Goal: Transaction & Acquisition: Purchase product/service

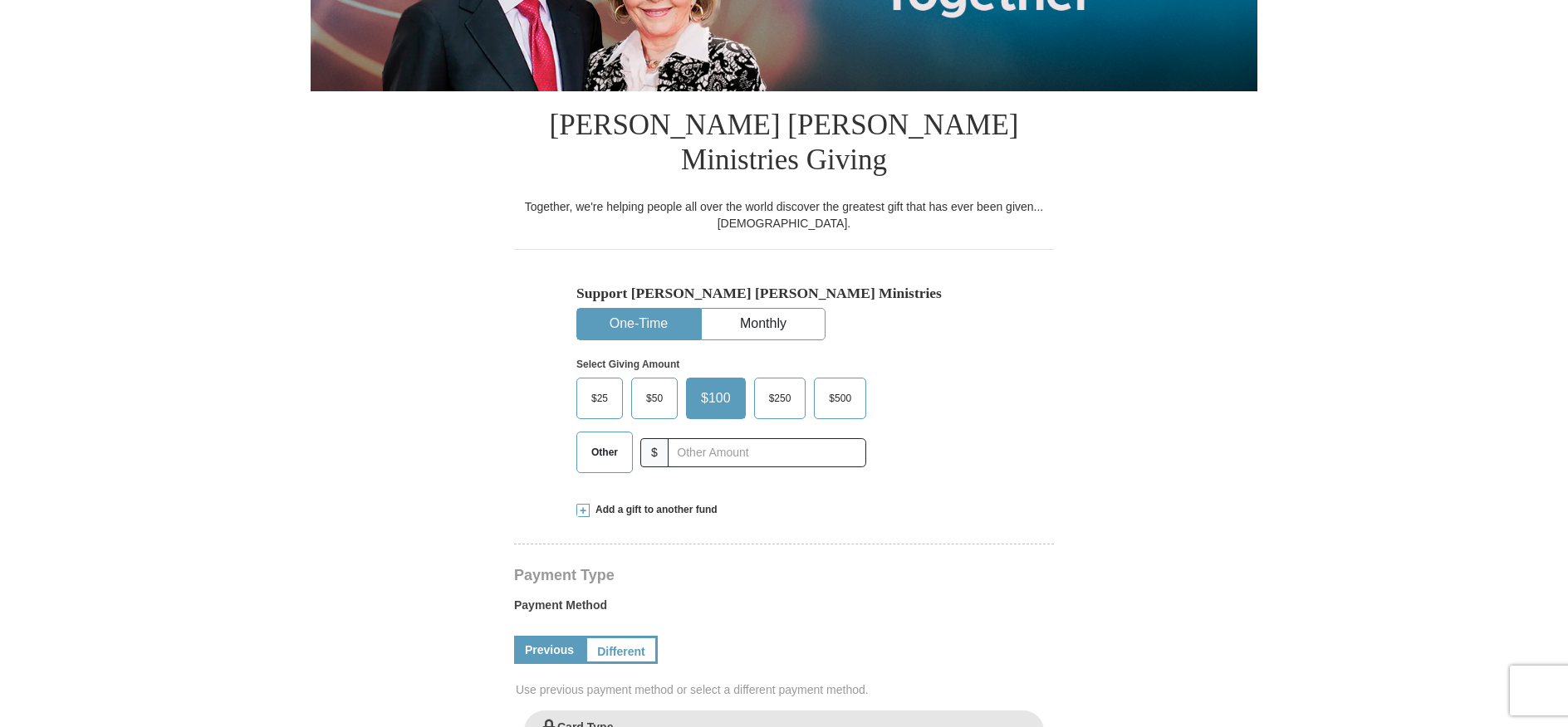
select select "CA"
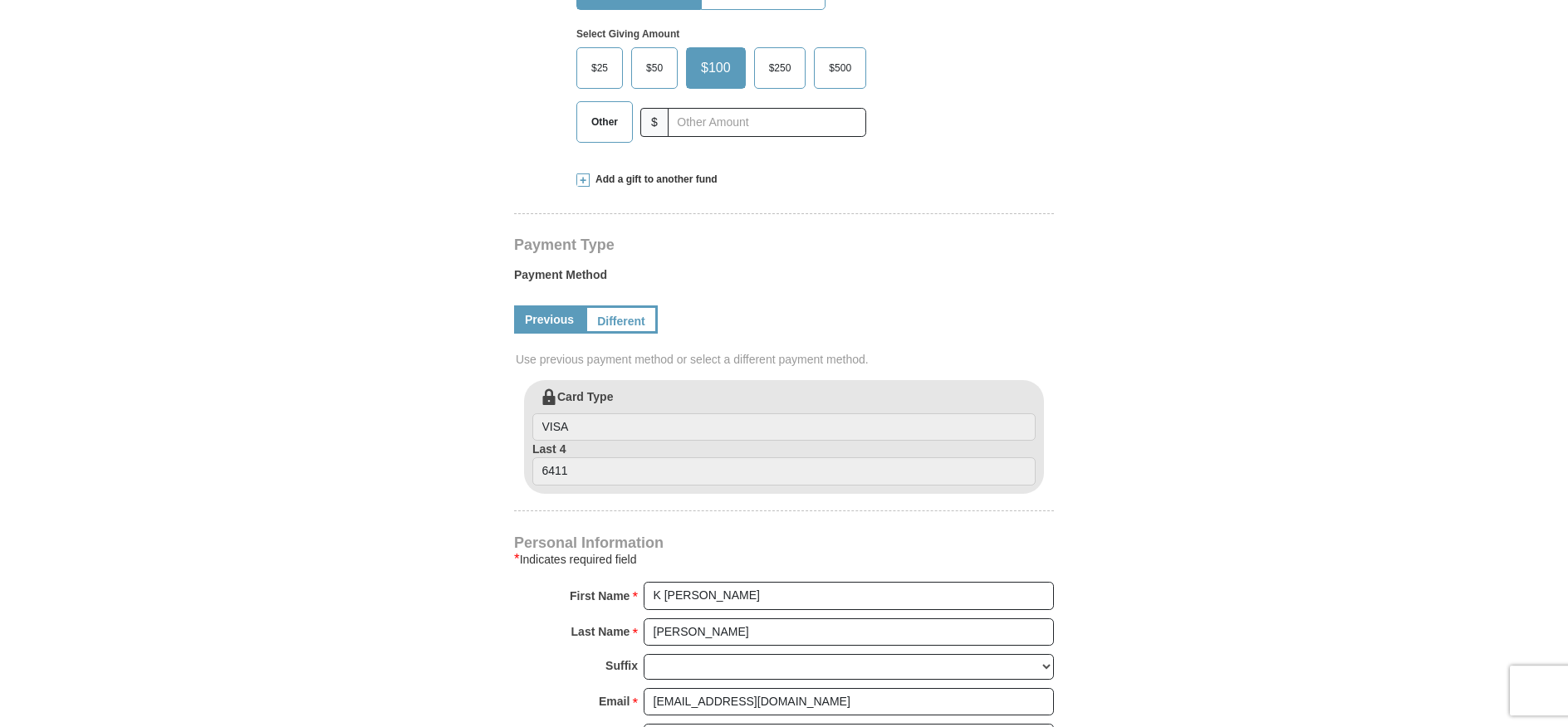
scroll to position [646, 0]
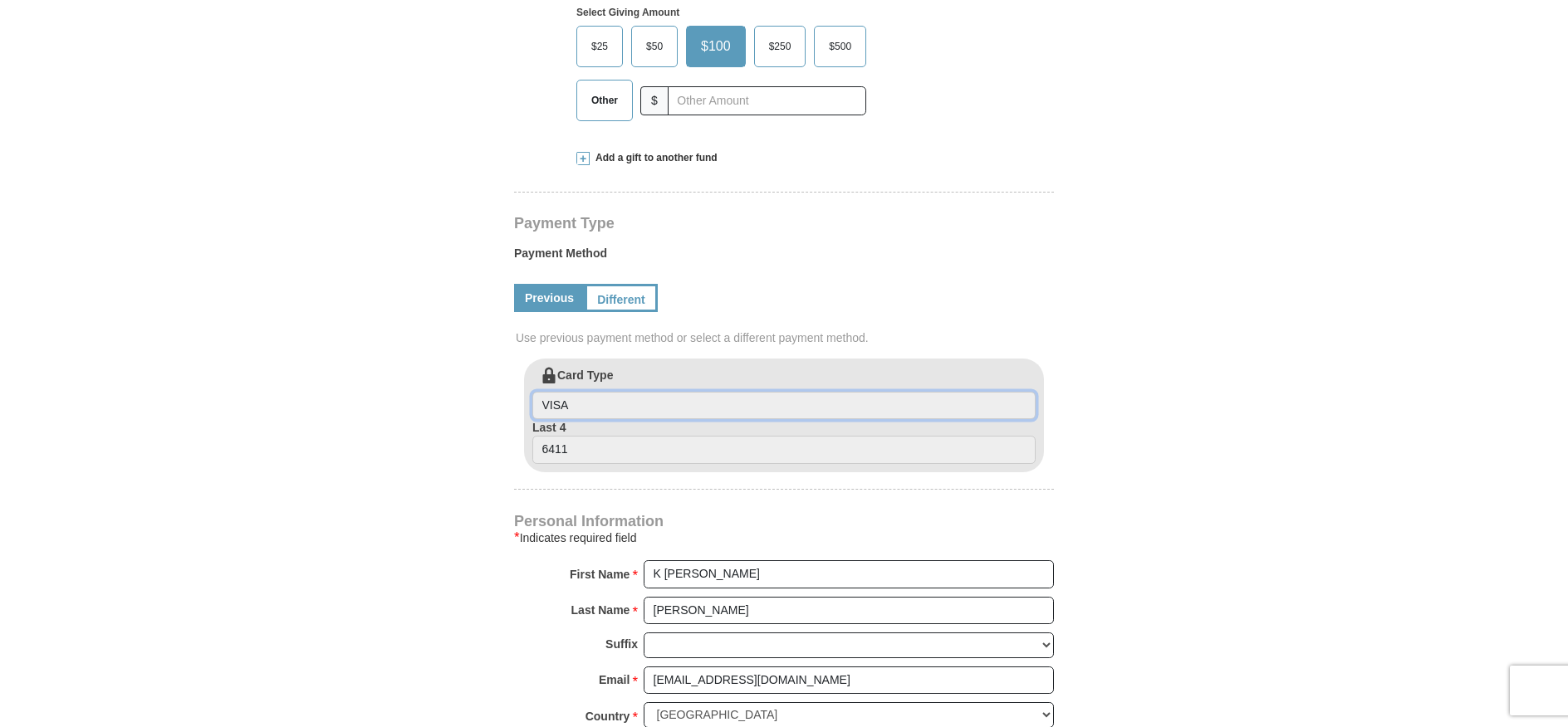
click at [570, 392] on input "VISA" at bounding box center [784, 405] width 504 height 28
type input "Visa"
click at [571, 436] on input "6411" at bounding box center [784, 450] width 504 height 28
click at [566, 436] on input "6411" at bounding box center [784, 450] width 504 height 28
drag, startPoint x: 570, startPoint y: 413, endPoint x: 456, endPoint y: 418, distance: 114.1
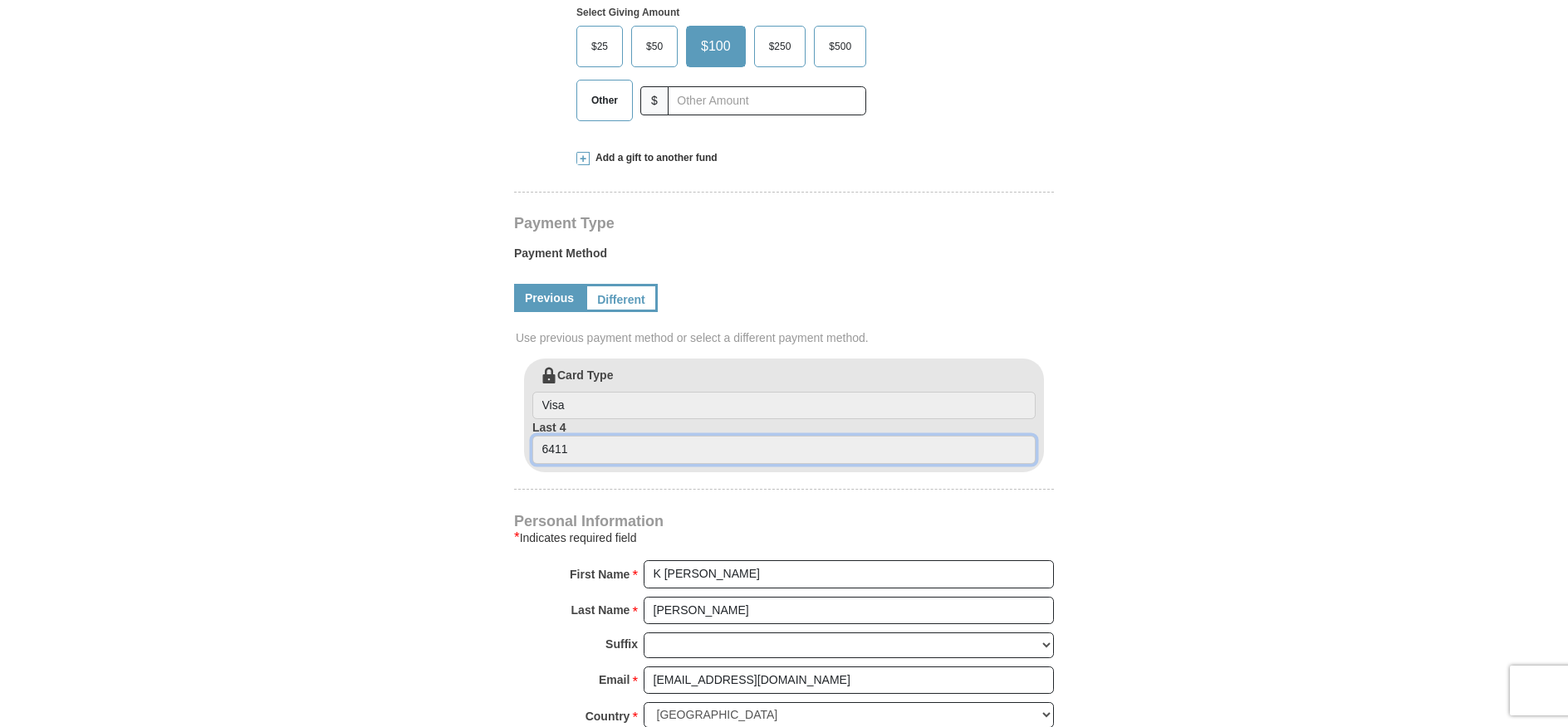
click at [533, 436] on input "6411" at bounding box center [784, 450] width 504 height 28
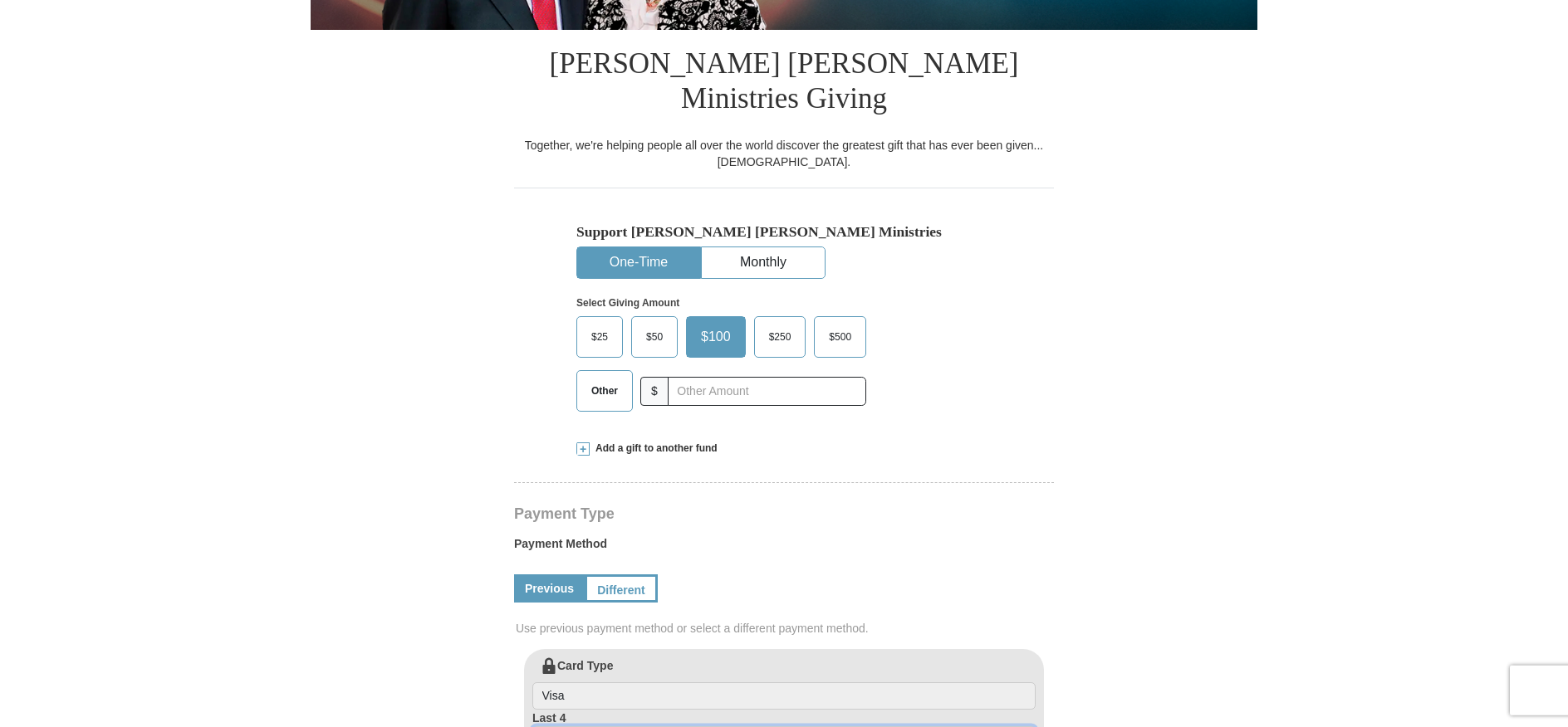
scroll to position [352, 0]
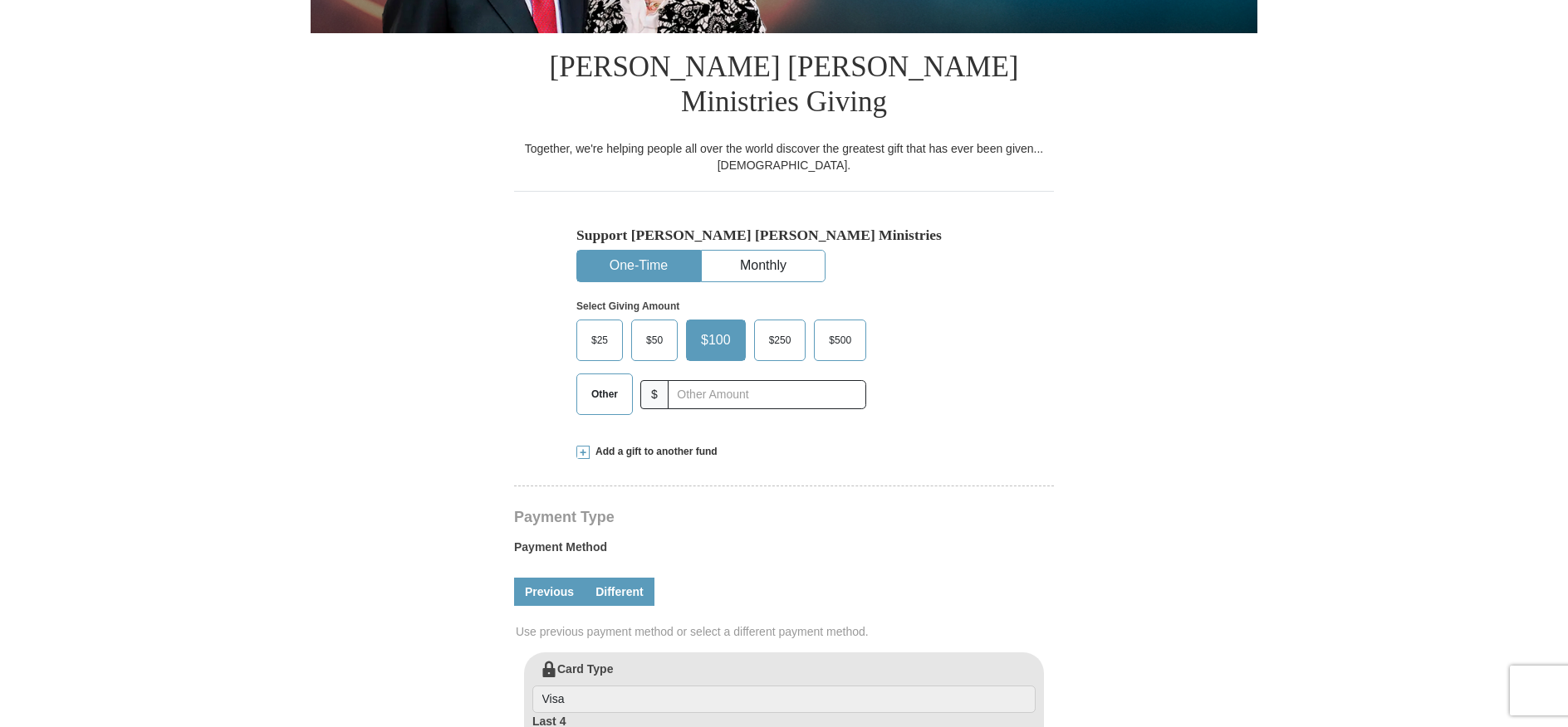
click at [619, 578] on link "Different" at bounding box center [619, 592] width 69 height 28
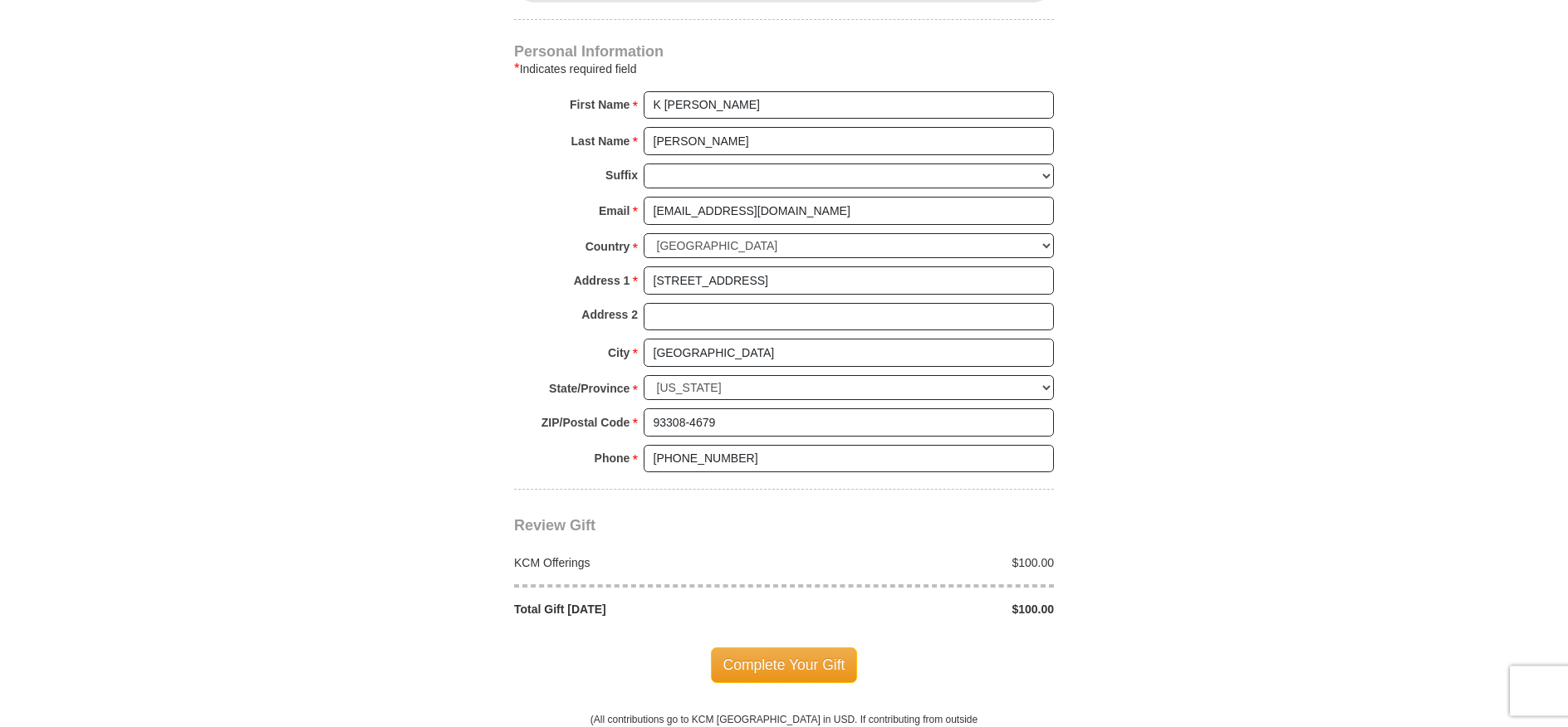
scroll to position [1293, 0]
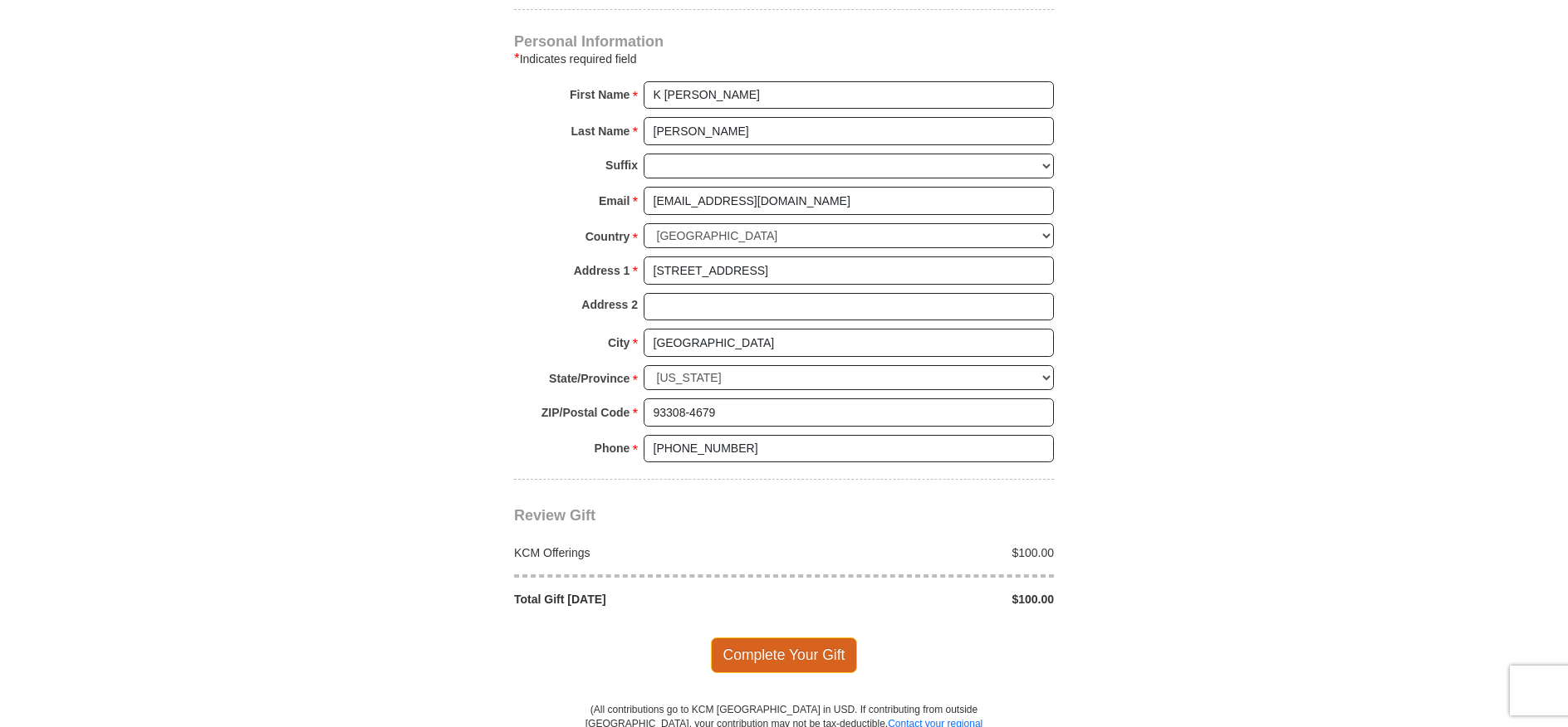
click at [784, 638] on span "Complete Your Gift" at bounding box center [784, 655] width 147 height 35
